Goal: Task Accomplishment & Management: Use online tool/utility

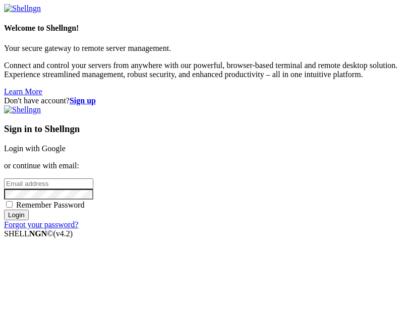
click at [66, 144] on link "Login with Google" at bounding box center [35, 148] width 62 height 9
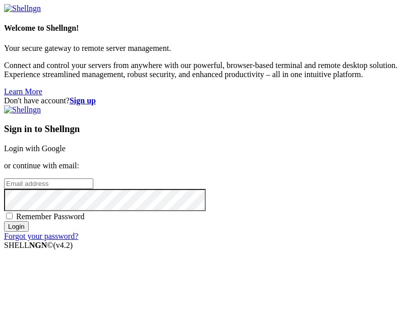
scroll to position [25, 0]
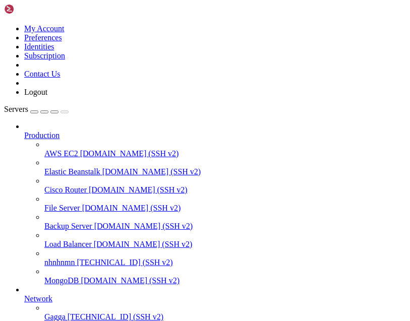
scroll to position [126, 0]
click at [66, 313] on span "Gagga" at bounding box center [54, 317] width 21 height 9
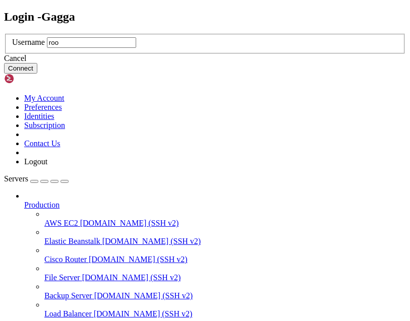
type input "root"
click at [37, 74] on button "Connect" at bounding box center [20, 68] width 33 height 11
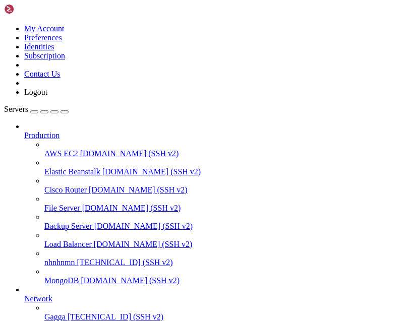
scroll to position [58, 0]
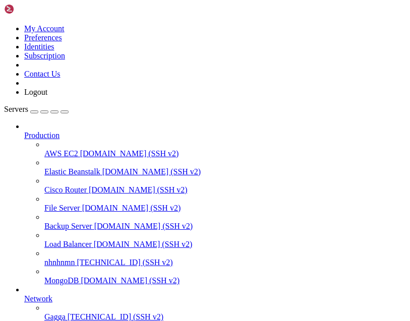
scroll to position [72, 0]
click at [66, 313] on span "Gagga" at bounding box center [54, 317] width 21 height 9
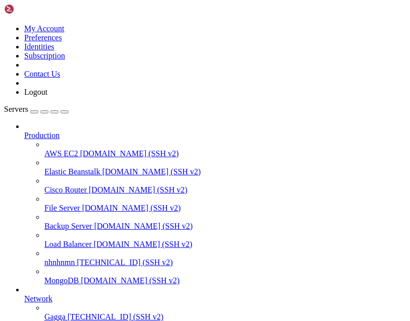
scroll to position [0, 0]
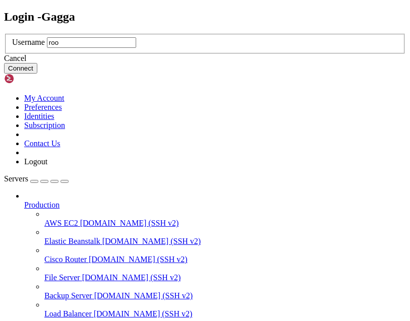
type input "root"
click at [37, 74] on button "Connect" at bounding box center [20, 68] width 33 height 11
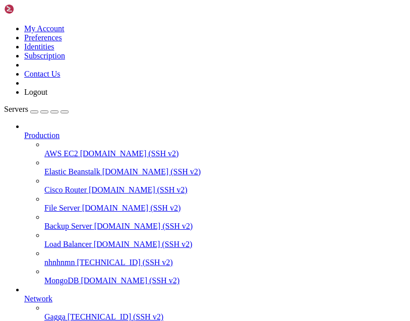
scroll to position [58, 0]
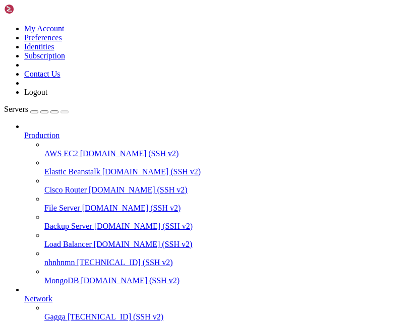
click at [163, 313] on span "[TECHNICAL_ID] (SSH v2)" at bounding box center [116, 317] width 96 height 9
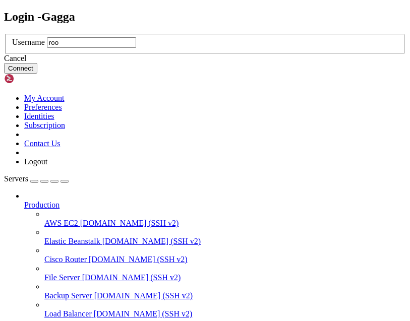
type input "root"
click at [37, 74] on button "Connect" at bounding box center [20, 68] width 33 height 11
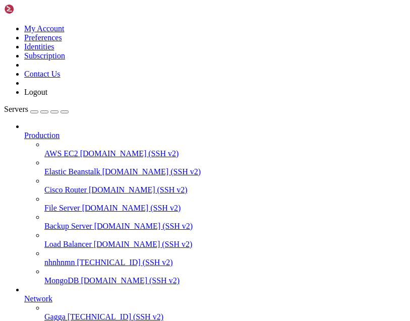
scroll to position [58, 0]
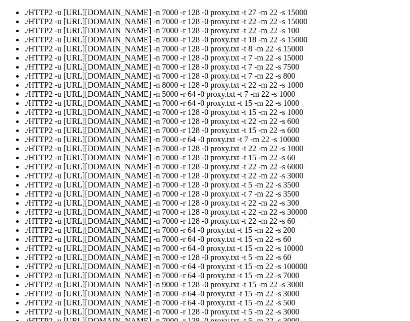
scroll to position [79, 0]
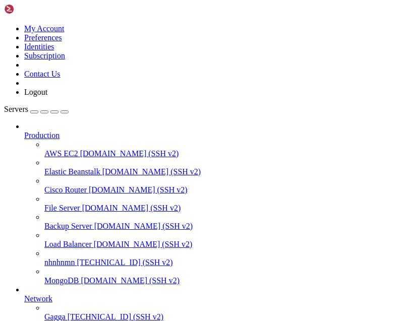
click at [163, 313] on span "[TECHNICAL_ID] (SSH v2)" at bounding box center [116, 317] width 96 height 9
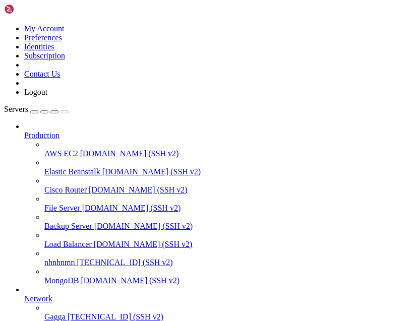
click at [163, 313] on span "[TECHNICAL_ID] (SSH v2)" at bounding box center [116, 317] width 96 height 9
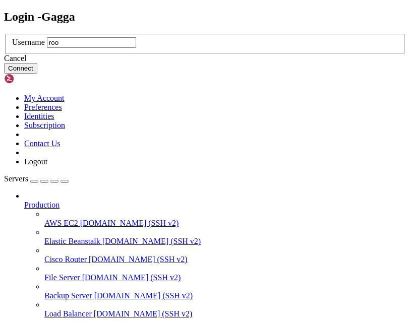
type input "root"
click at [37, 74] on button "Connect" at bounding box center [20, 68] width 33 height 11
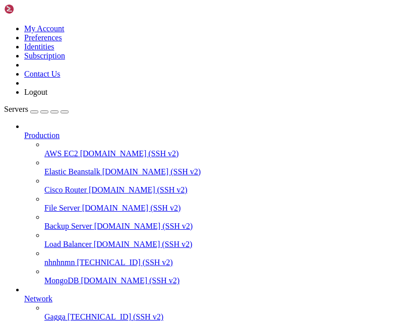
click at [66, 313] on span "Gagga" at bounding box center [54, 317] width 21 height 9
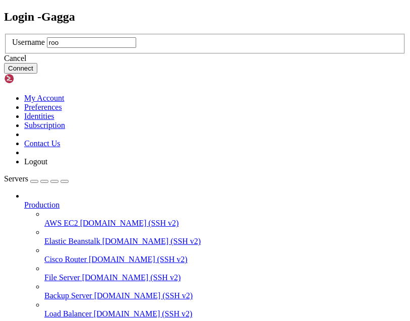
type input "root"
click at [37, 74] on button "Connect" at bounding box center [20, 68] width 33 height 11
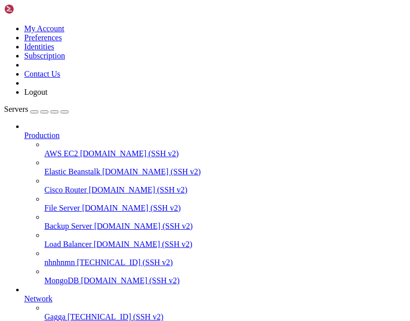
scroll to position [58, 0]
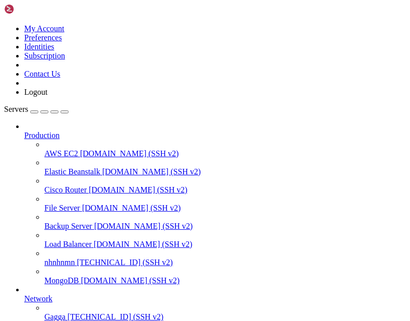
scroll to position [65, 0]
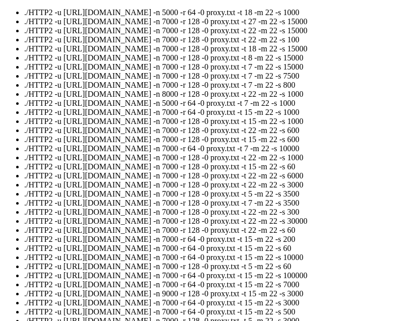
scroll to position [570, 0]
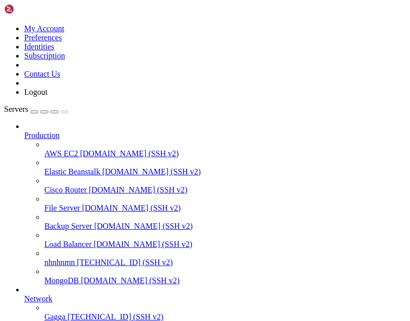
click at [66, 313] on span "Gagga" at bounding box center [54, 317] width 21 height 9
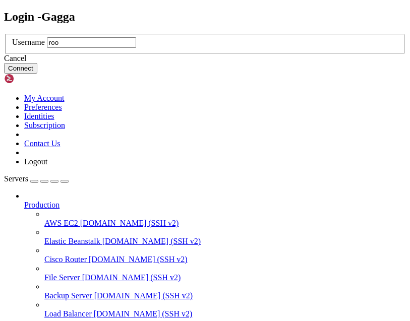
type input "root"
click at [37, 74] on button "Connect" at bounding box center [20, 68] width 33 height 11
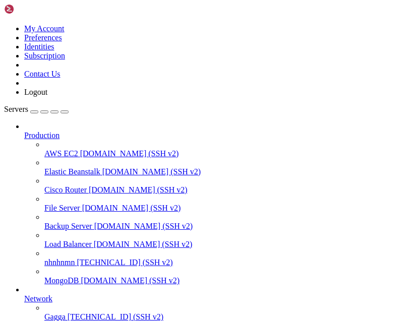
scroll to position [58, 0]
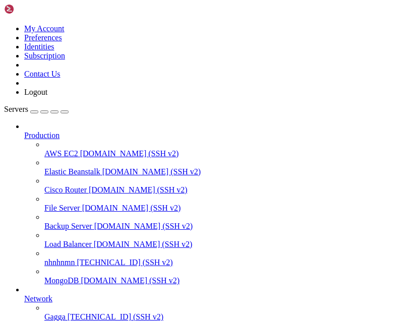
click at [66, 313] on span "Gagga" at bounding box center [54, 317] width 21 height 9
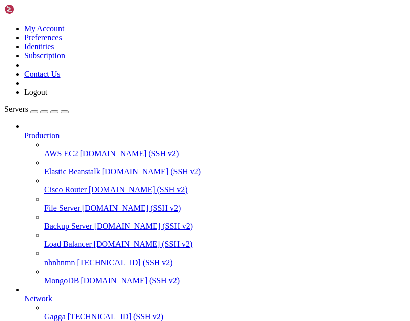
scroll to position [0, 0]
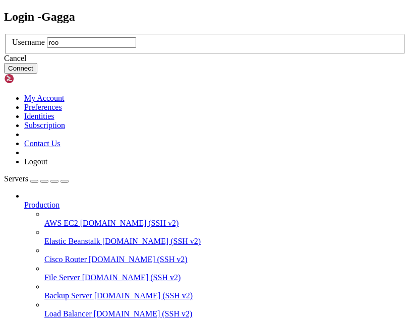
type input "root"
click at [37, 74] on button "Connect" at bounding box center [20, 68] width 33 height 11
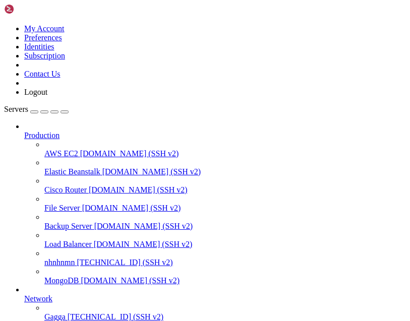
scroll to position [58, 0]
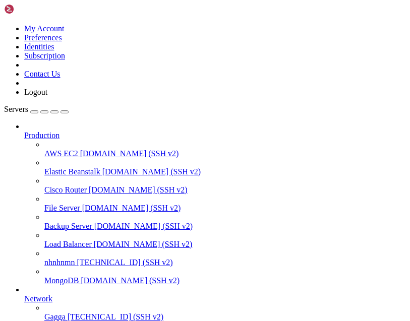
scroll to position [65, 0]
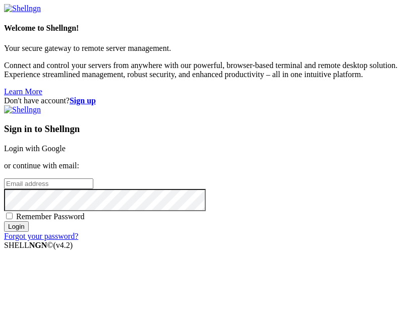
click at [325, 136] on div "Sign in to Shellngn Login with Google or continue with email: Remember Password…" at bounding box center [205, 173] width 402 height 136
click at [66, 144] on link "Login with Google" at bounding box center [35, 148] width 62 height 9
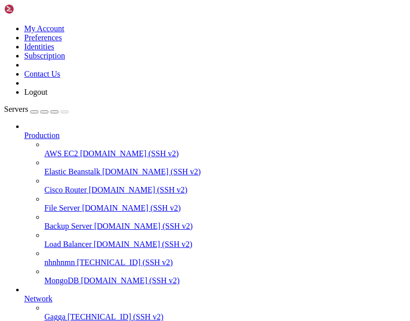
scroll to position [126, 0]
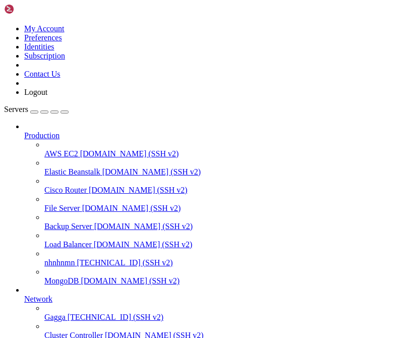
scroll to position [72, 0]
